Goal: Task Accomplishment & Management: Use online tool/utility

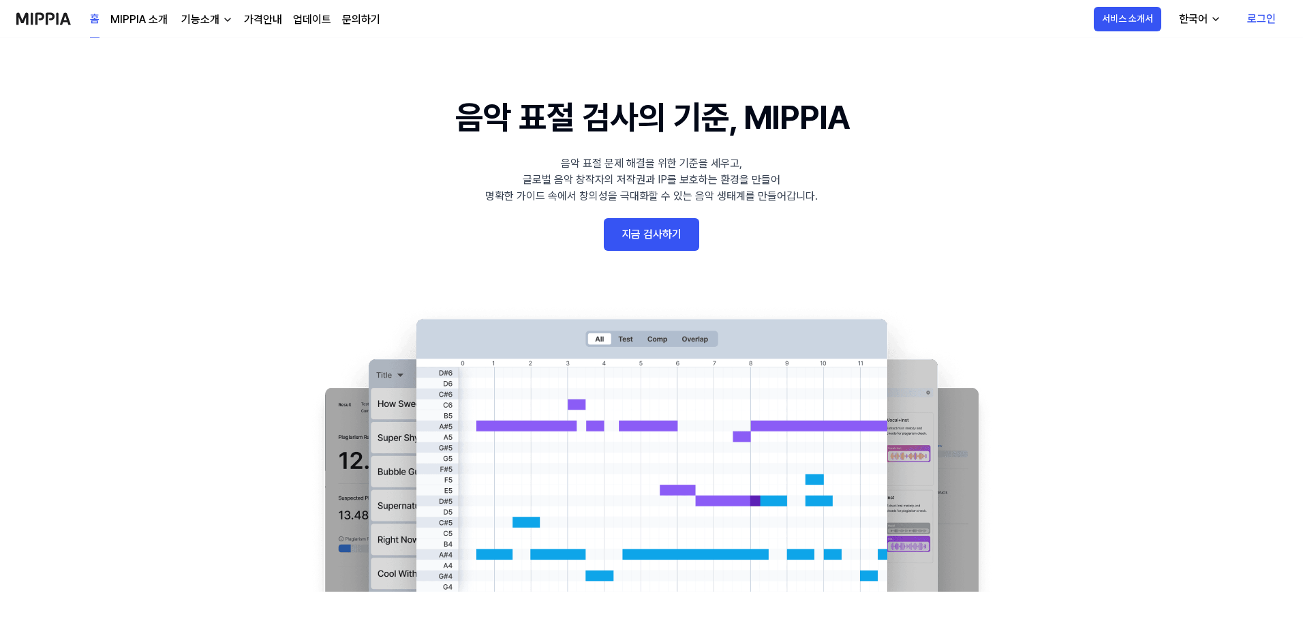
click at [1254, 22] on link "로그인" at bounding box center [1261, 19] width 50 height 38
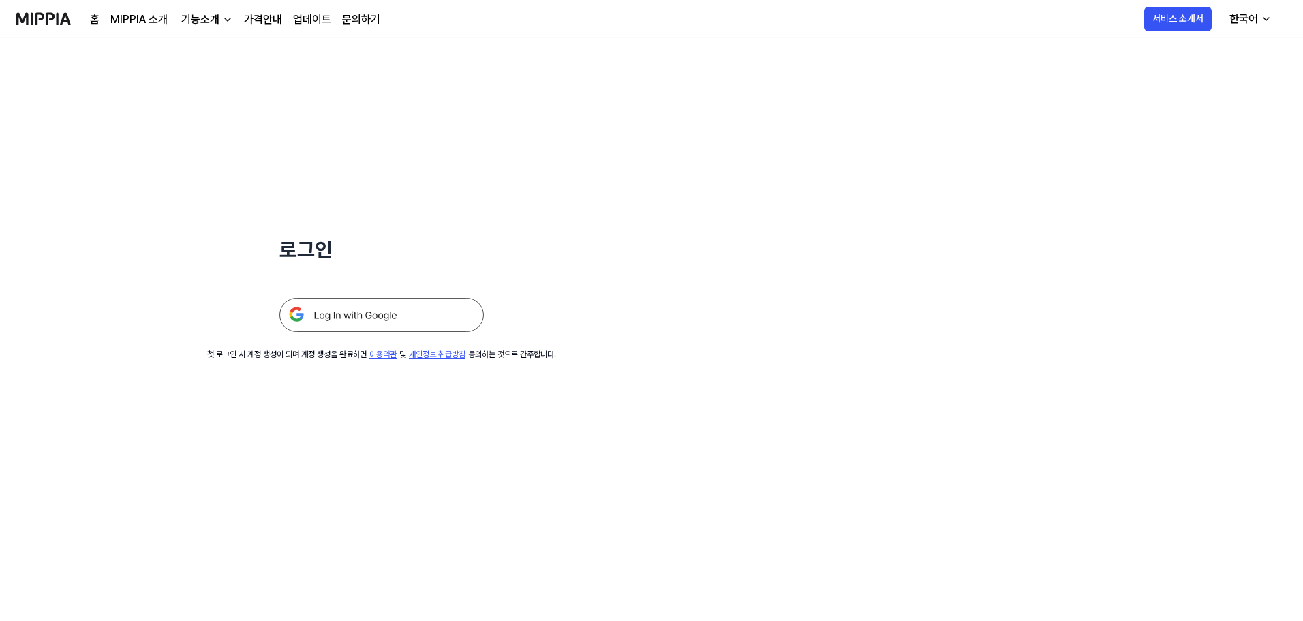
click at [396, 313] on img at bounding box center [381, 315] width 204 height 34
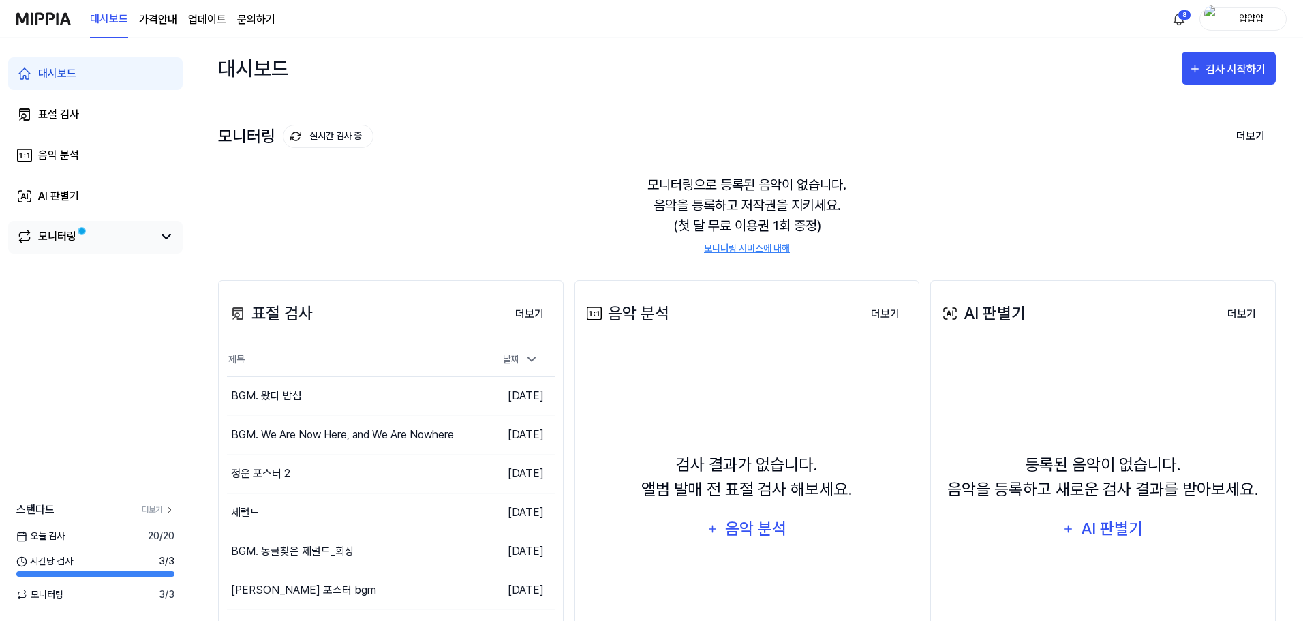
click at [53, 237] on div "모니터링" at bounding box center [57, 236] width 38 height 16
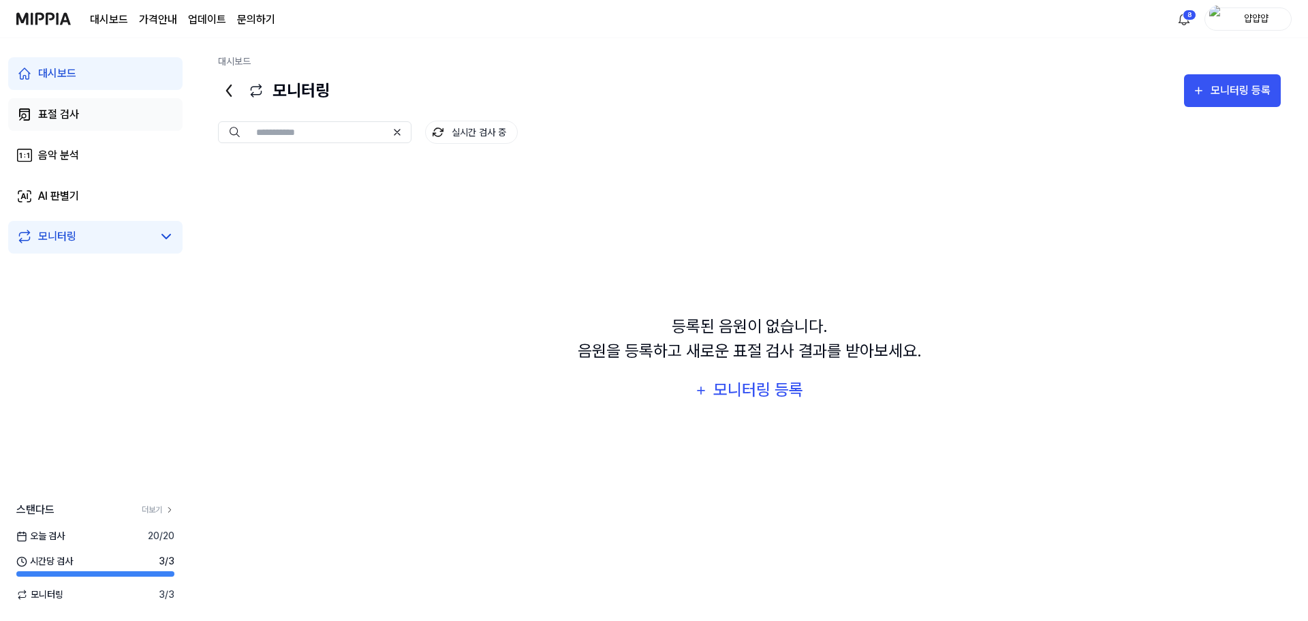
click at [78, 118] on link "표절 검사" at bounding box center [95, 114] width 174 height 33
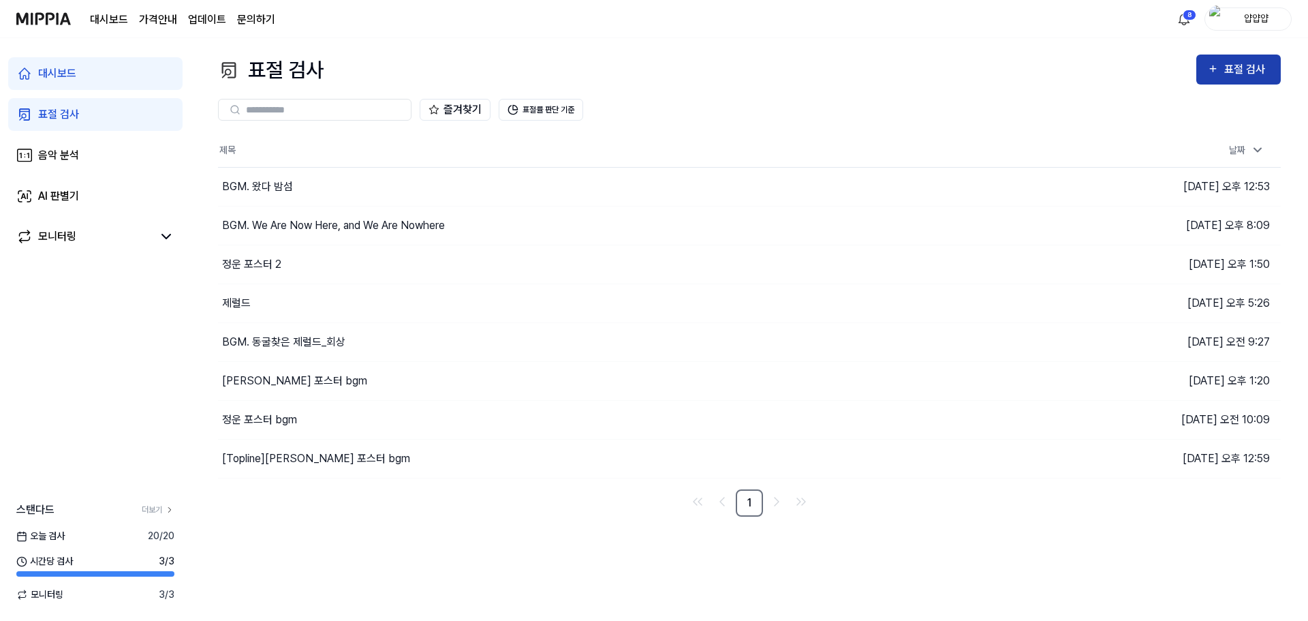
click at [1256, 75] on div "표절 검사" at bounding box center [1247, 70] width 46 height 18
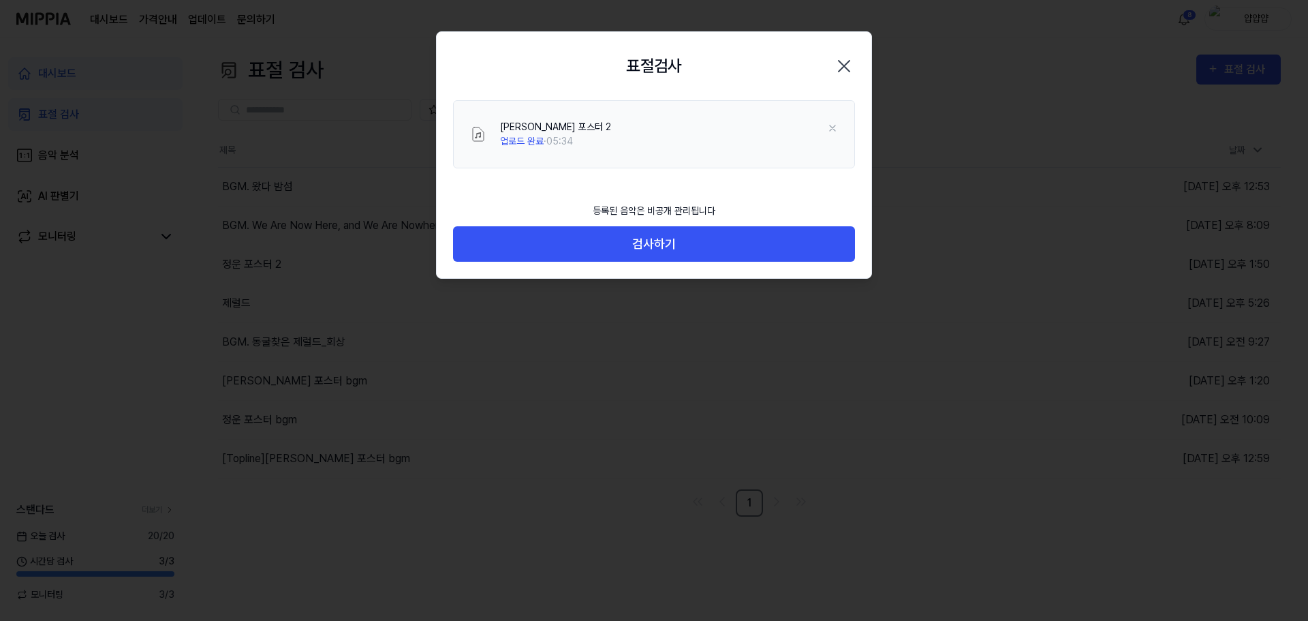
click at [598, 264] on div "등록된 음악은 비공개 관리됩니다 검사하기" at bounding box center [654, 237] width 435 height 83
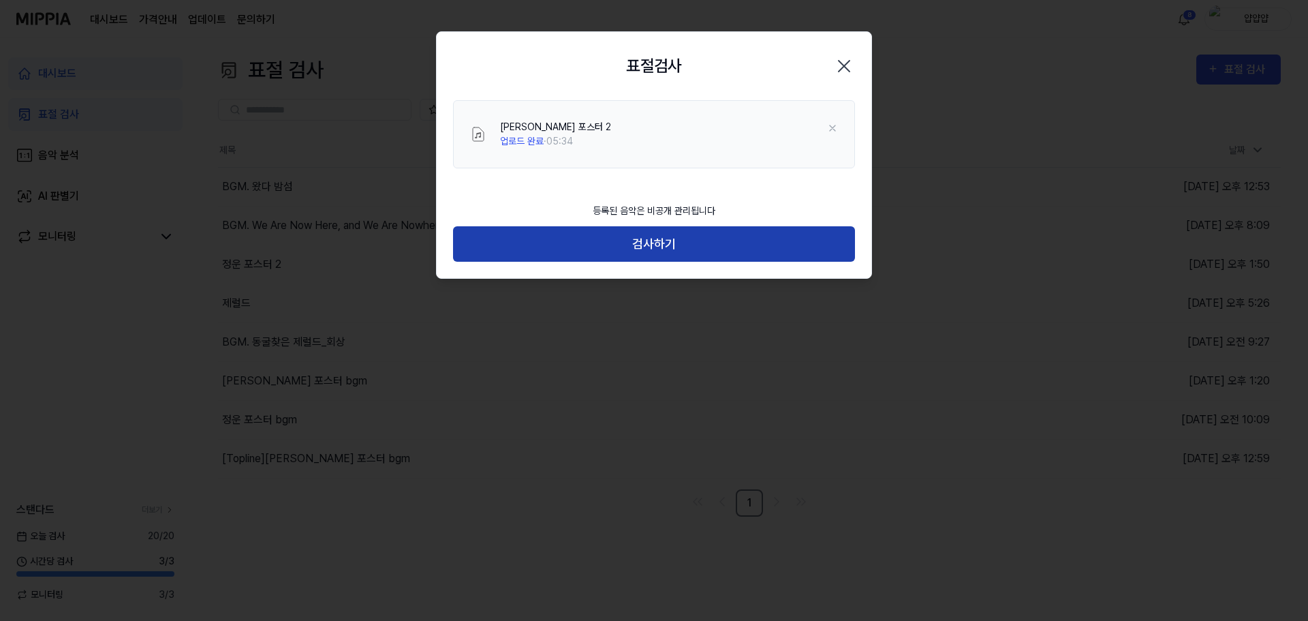
click at [608, 241] on button "검사하기" at bounding box center [654, 244] width 402 height 36
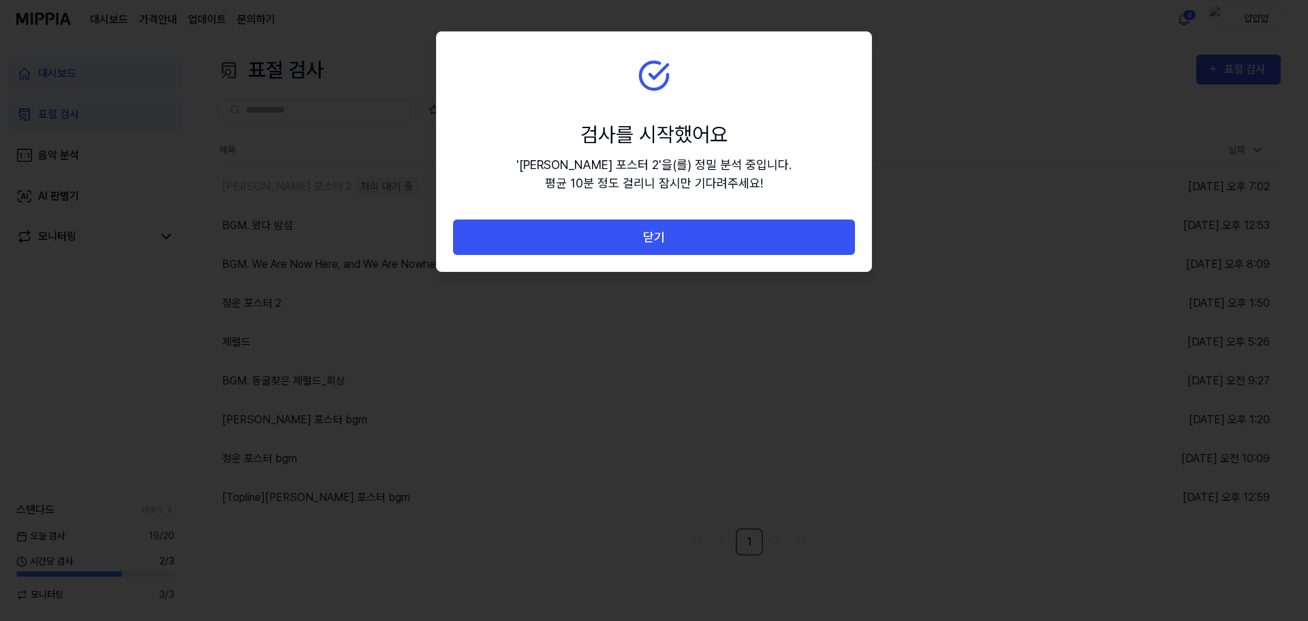
click at [587, 512] on div at bounding box center [654, 310] width 1308 height 621
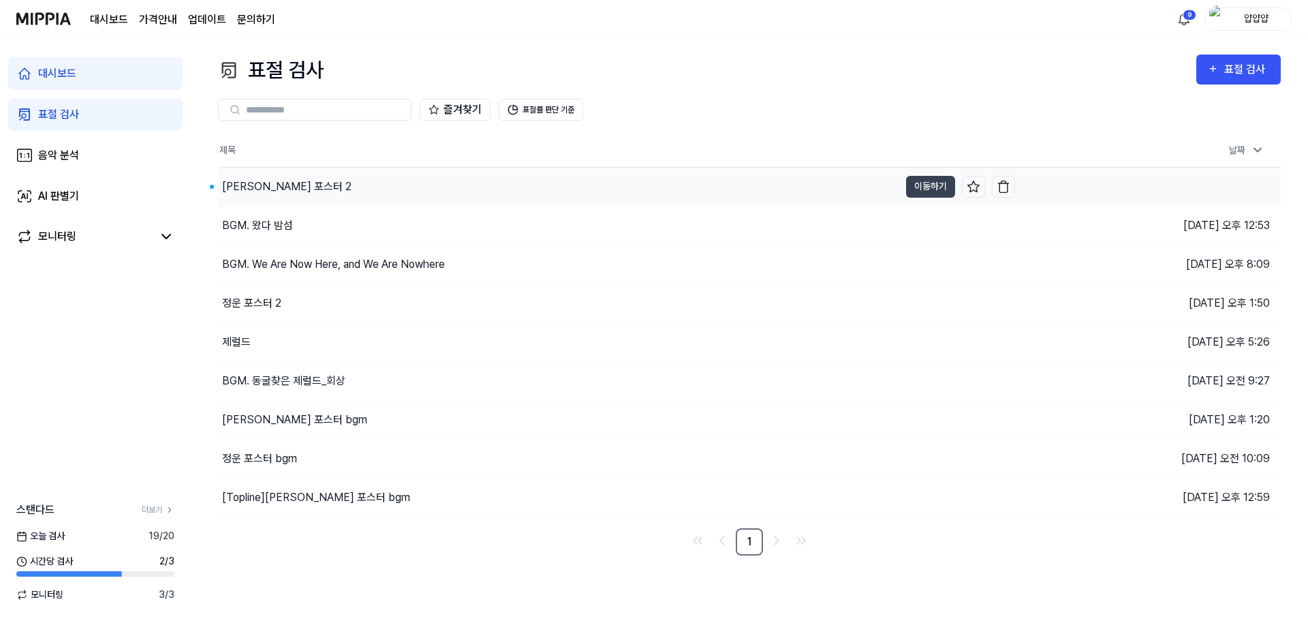
click at [508, 191] on div "[PERSON_NAME] 포스터 2" at bounding box center [558, 187] width 681 height 38
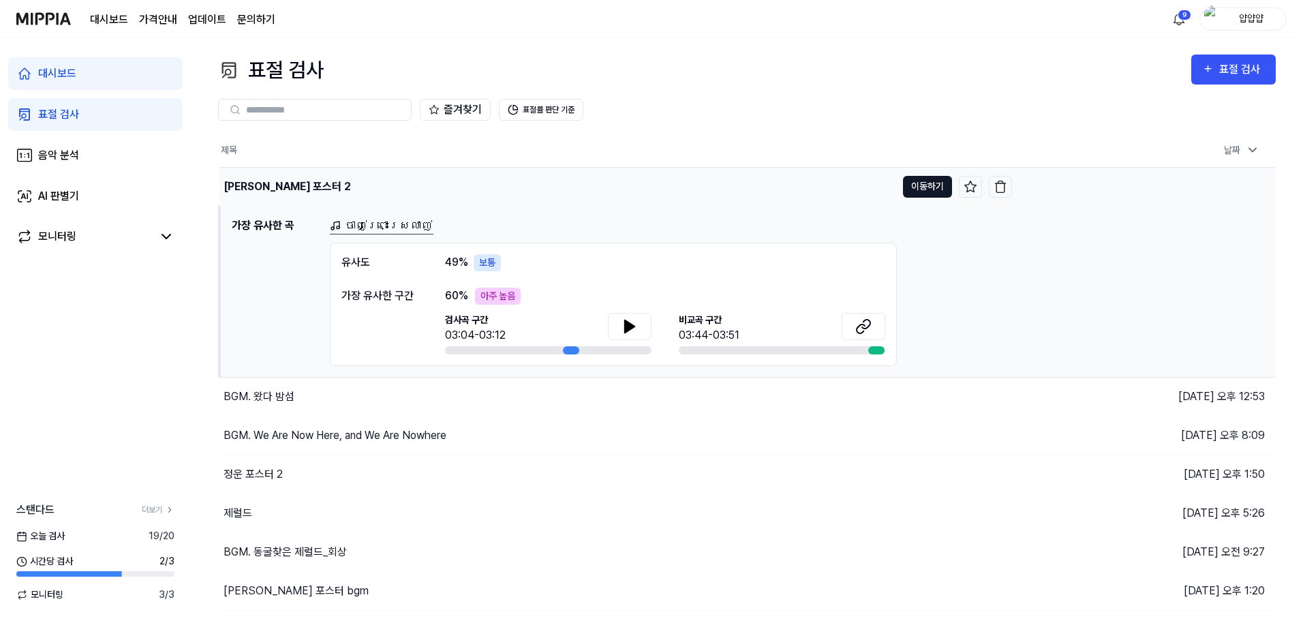
click at [909, 190] on button "이동하기" at bounding box center [927, 187] width 49 height 22
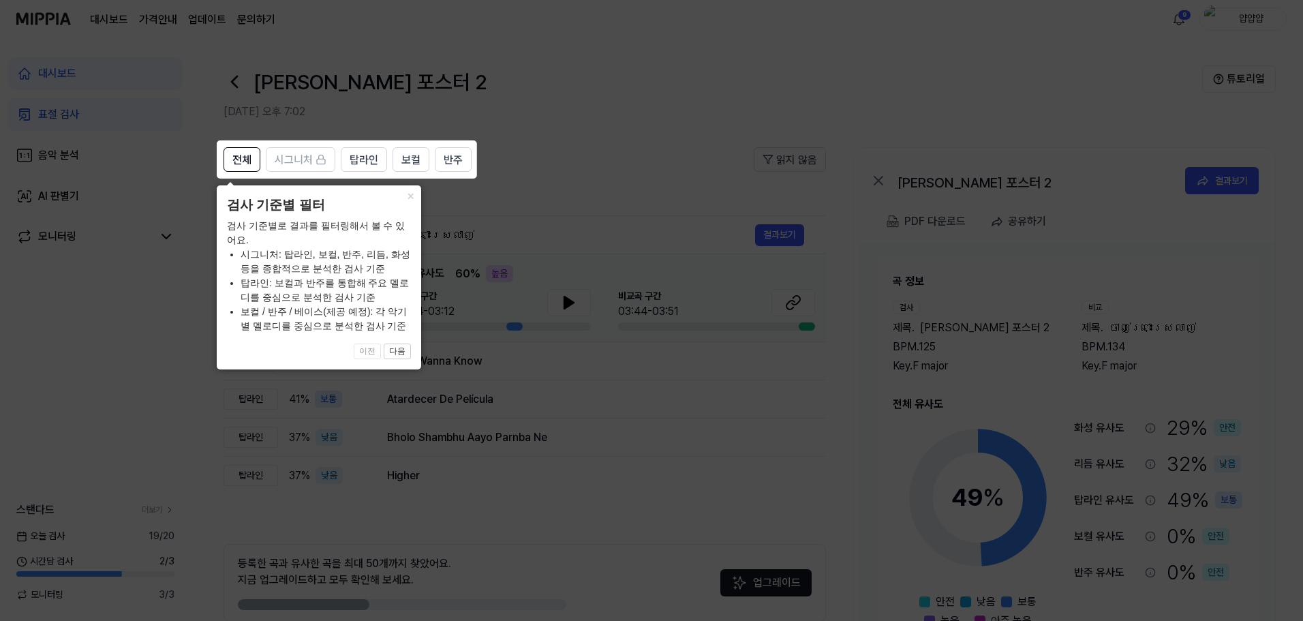
click at [640, 123] on icon at bounding box center [654, 310] width 1308 height 621
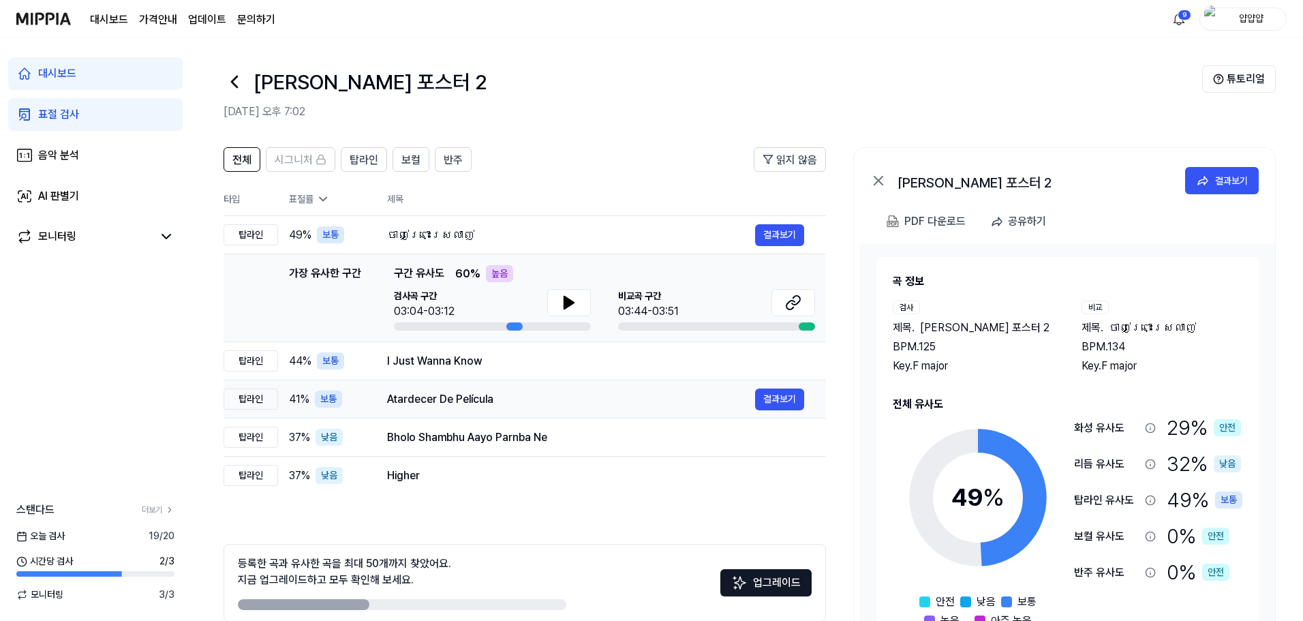
scroll to position [66, 0]
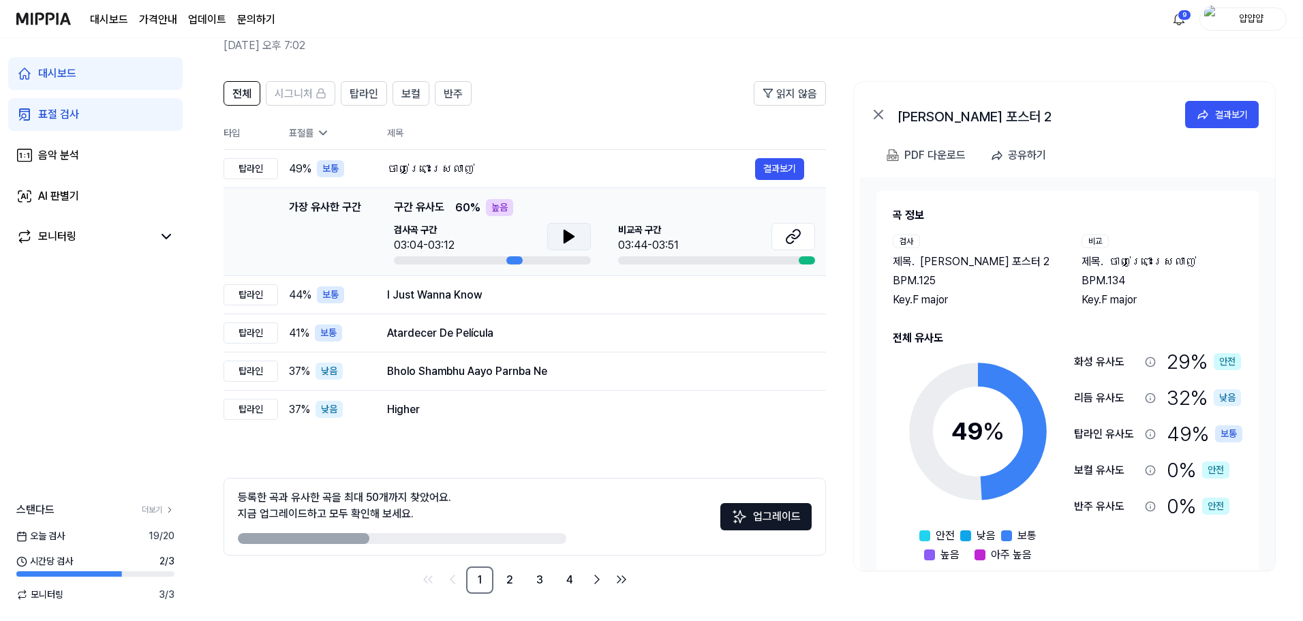
click at [582, 242] on button at bounding box center [569, 236] width 44 height 27
click at [578, 239] on button at bounding box center [569, 236] width 44 height 27
click at [549, 301] on div "I Just Wanna Know" at bounding box center [571, 295] width 368 height 16
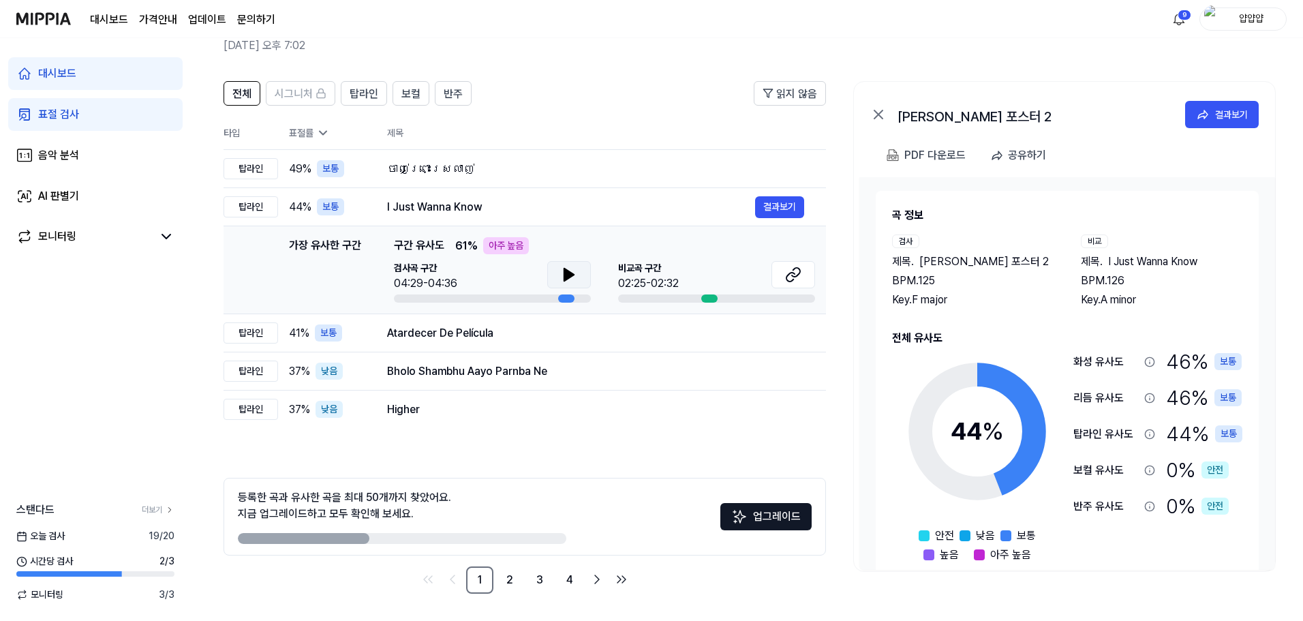
click at [561, 275] on icon at bounding box center [569, 274] width 16 height 16
click at [561, 274] on icon at bounding box center [569, 274] width 16 height 16
click at [562, 324] on div "Atardecer De Película 결과보기" at bounding box center [595, 333] width 417 height 22
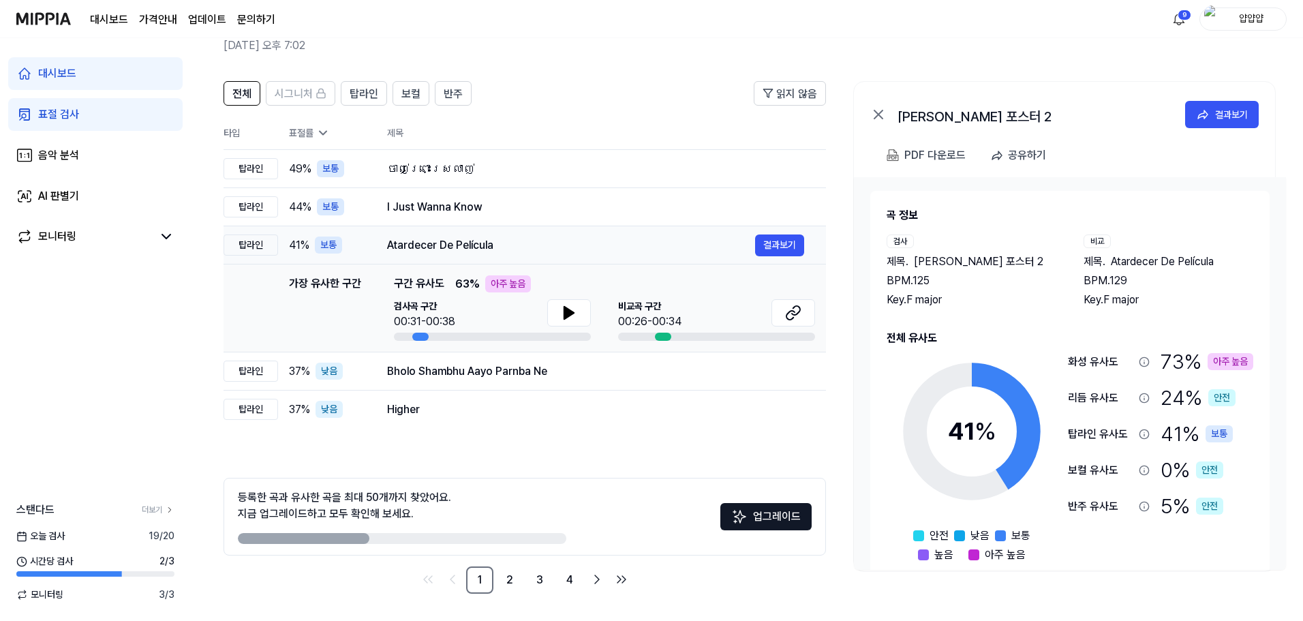
click at [562, 306] on icon at bounding box center [569, 313] width 16 height 16
click at [549, 318] on button at bounding box center [569, 312] width 44 height 27
click at [790, 313] on icon at bounding box center [793, 313] width 16 height 16
click at [724, 445] on div "전체 시그니처 탑라인 보컬 반주 읽지 않음 전체 시그니처 탑라인 보컬 반주 타입 표절률 제목 표절률 읽지 않음 탑라인 49 % 보통 ចាញ់ព…" at bounding box center [524, 337] width 602 height 512
click at [454, 371] on div "Bholo Shambhu Aayo Parnba Ne" at bounding box center [571, 371] width 368 height 16
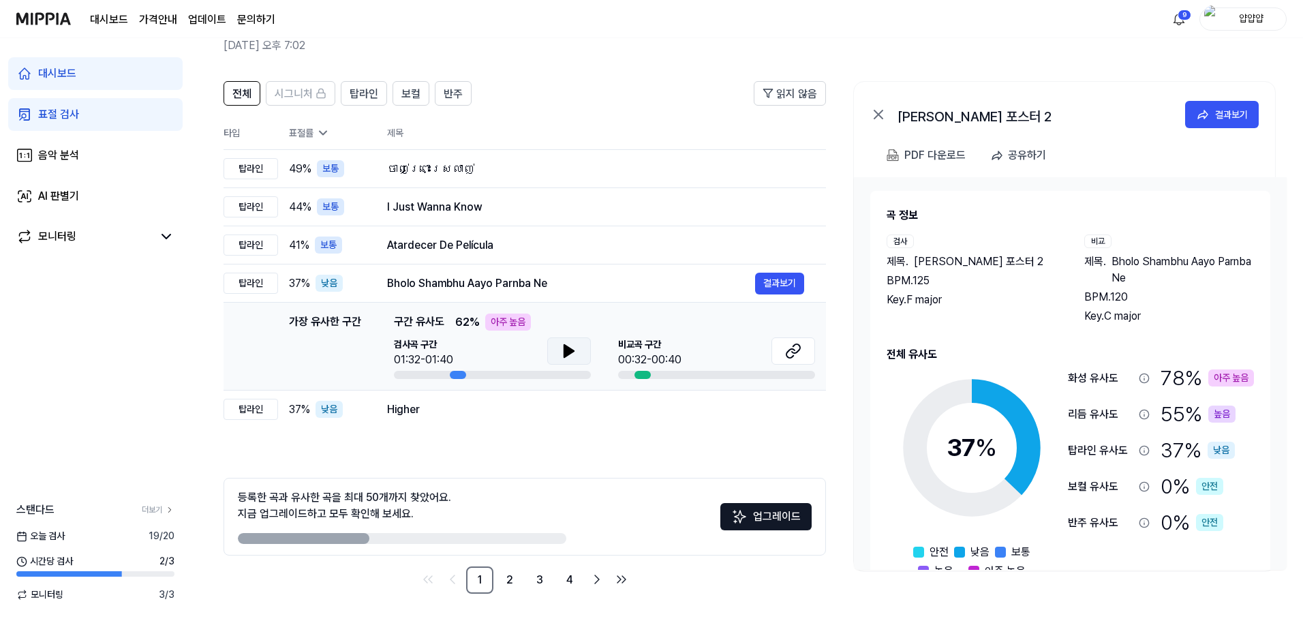
click at [561, 340] on button at bounding box center [569, 350] width 44 height 27
click at [576, 350] on button at bounding box center [569, 350] width 44 height 27
click at [790, 352] on icon at bounding box center [793, 351] width 16 height 16
click at [444, 416] on div "Higher" at bounding box center [571, 409] width 368 height 16
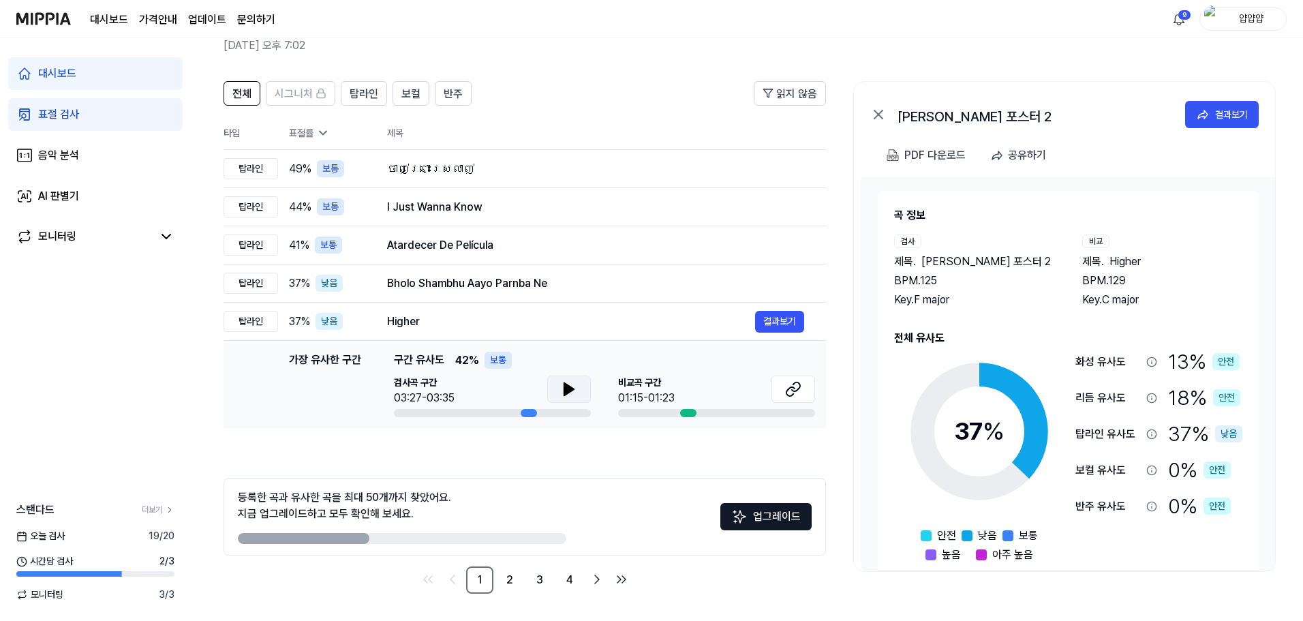
click at [559, 392] on button at bounding box center [569, 388] width 44 height 27
click at [563, 394] on icon at bounding box center [569, 389] width 16 height 16
